Goal: Transaction & Acquisition: Purchase product/service

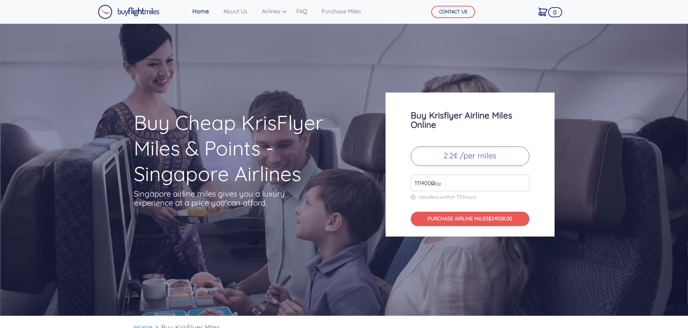
click at [523, 179] on input "1114000" at bounding box center [470, 183] width 119 height 17
click at [523, 180] on input "1127000" at bounding box center [470, 183] width 119 height 17
click at [427, 183] on input "1127000" at bounding box center [470, 183] width 119 height 17
click at [426, 183] on input "1127000" at bounding box center [470, 183] width 119 height 17
type input "1"
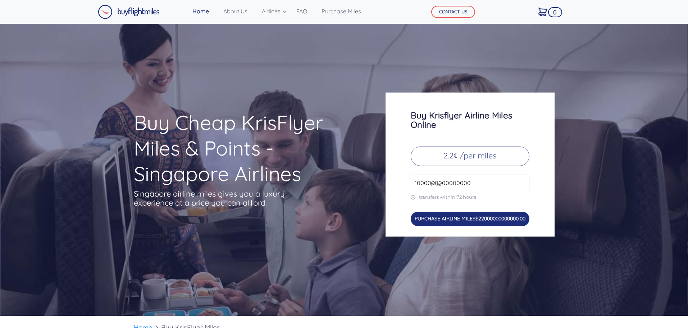
type input "1000000000000000"
click at [482, 219] on span "$22000000000000.00" at bounding box center [501, 218] width 50 height 6
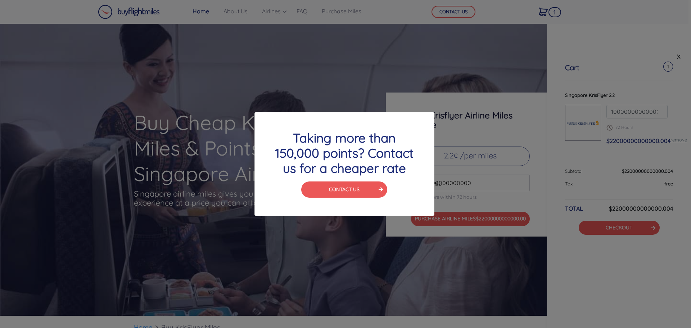
click at [466, 270] on div "Taking more than 150,000 points? Contact us for a cheaper rate CONTACT US" at bounding box center [345, 164] width 691 height 328
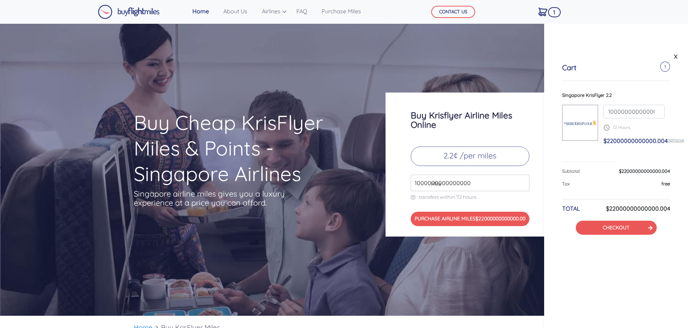
click at [481, 54] on div "Buy Cheap KrisFlyer Miles & Points - Singapore Airlines Singapore airline miles…" at bounding box center [344, 170] width 688 height 292
click at [676, 57] on link "X" at bounding box center [676, 56] width 7 height 11
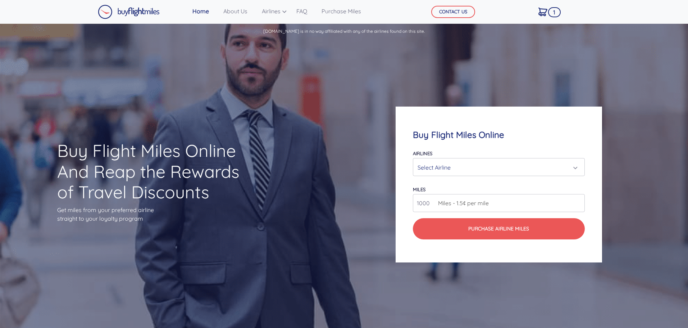
click at [493, 168] on div "Select Airline" at bounding box center [497, 168] width 158 height 14
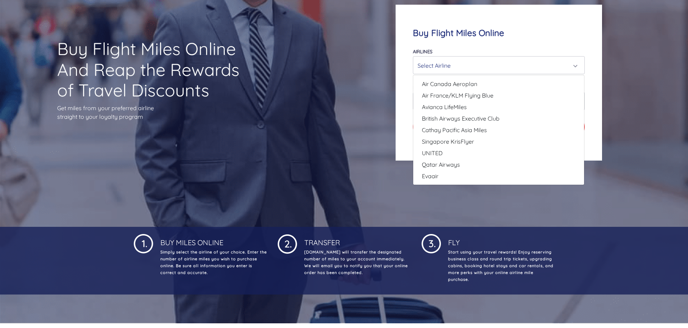
scroll to position [108, 0]
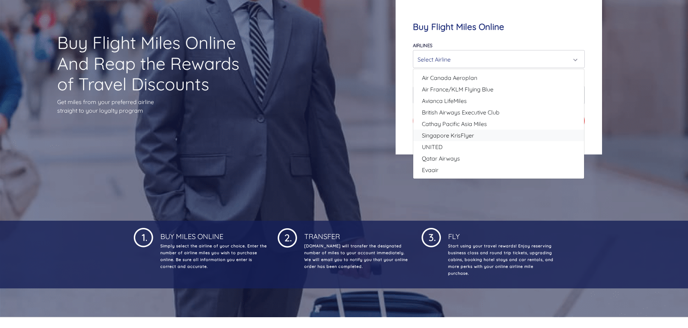
click at [480, 138] on link "Singapore KrisFlyer" at bounding box center [498, 136] width 171 height 12
select select "Singapore KrisFlyer"
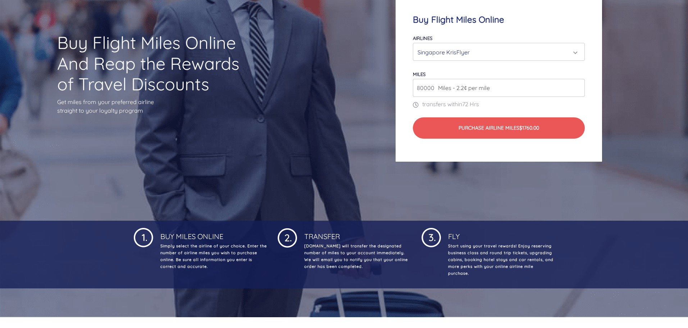
drag, startPoint x: 431, startPoint y: 84, endPoint x: 399, endPoint y: 86, distance: 32.1
click at [399, 86] on div "Buy Flight Miles Online Airlines Air Canada Aeroplan Air France/KLM Flying Blue…" at bounding box center [499, 76] width 206 height 170
click at [426, 86] on input "80000" at bounding box center [499, 88] width 172 height 18
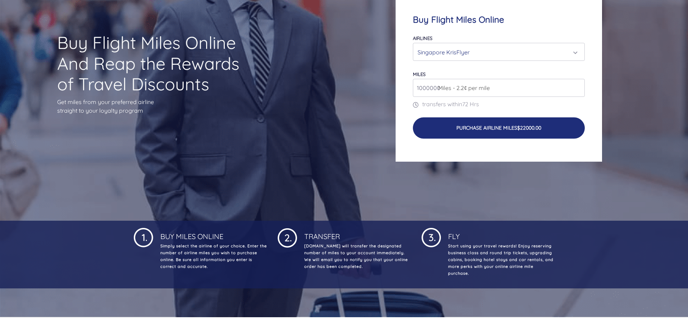
type input "1000000"
click at [519, 127] on button "Purchase Airline Miles $22000.00" at bounding box center [499, 127] width 172 height 21
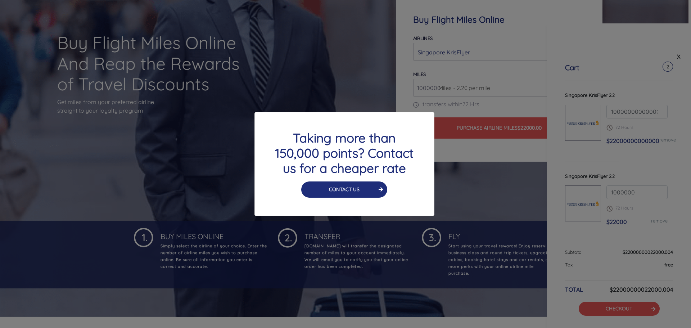
click at [353, 190] on link "CONTACT US" at bounding box center [344, 189] width 31 height 6
